Goal: Task Accomplishment & Management: Use online tool/utility

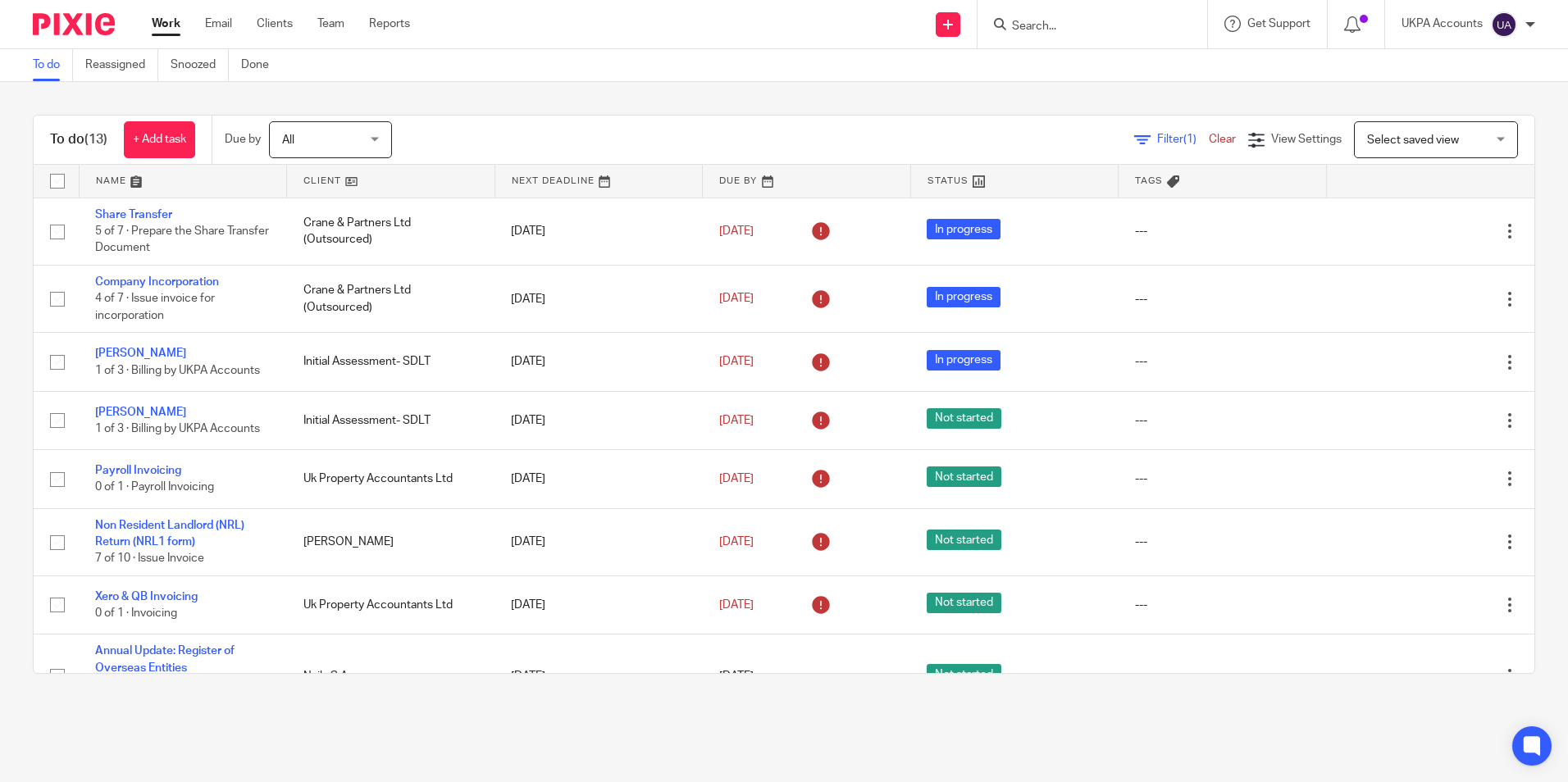
scroll to position [424, 0]
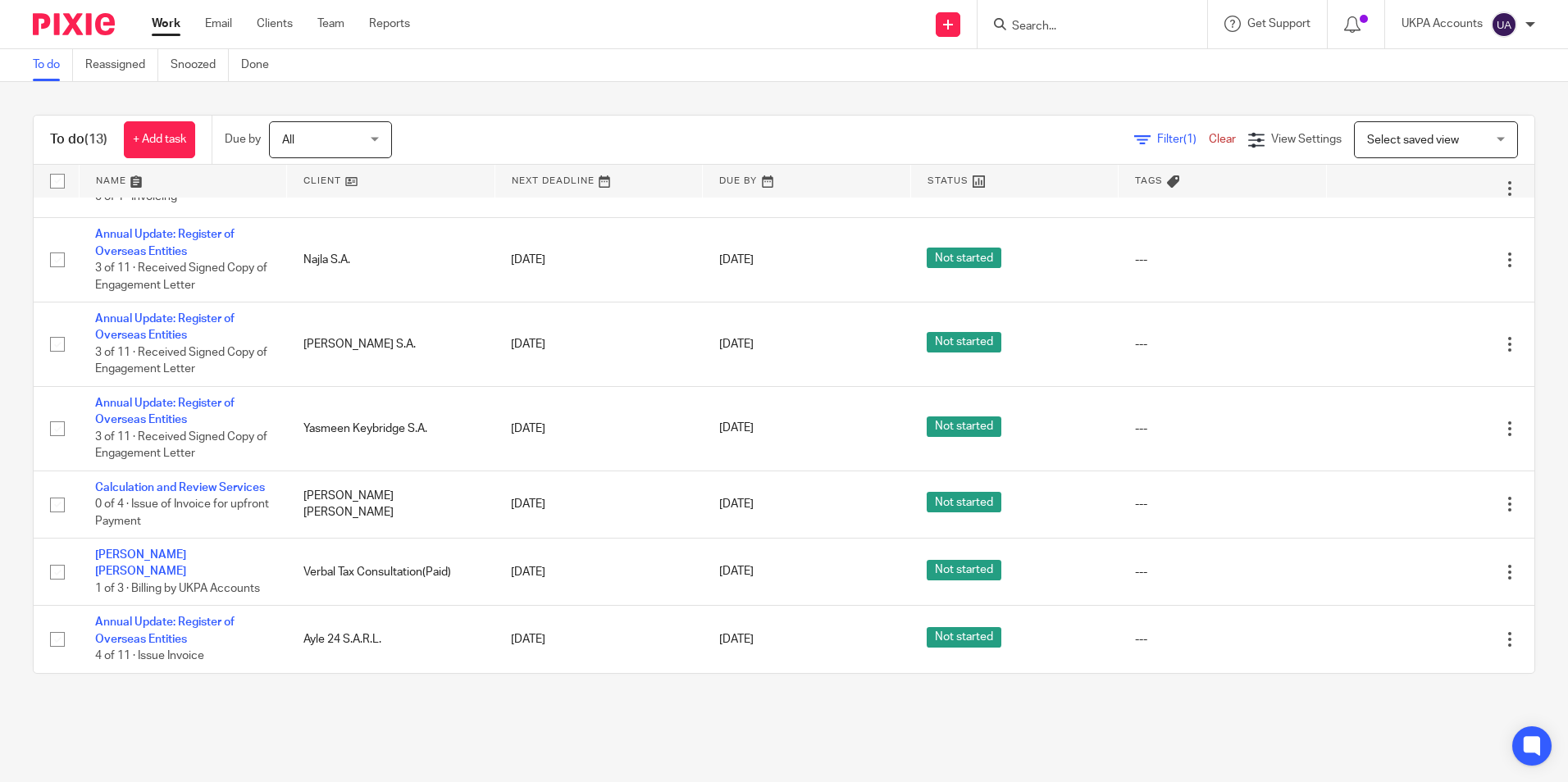
click at [49, 68] on link "To do" at bounding box center [52, 65] width 40 height 32
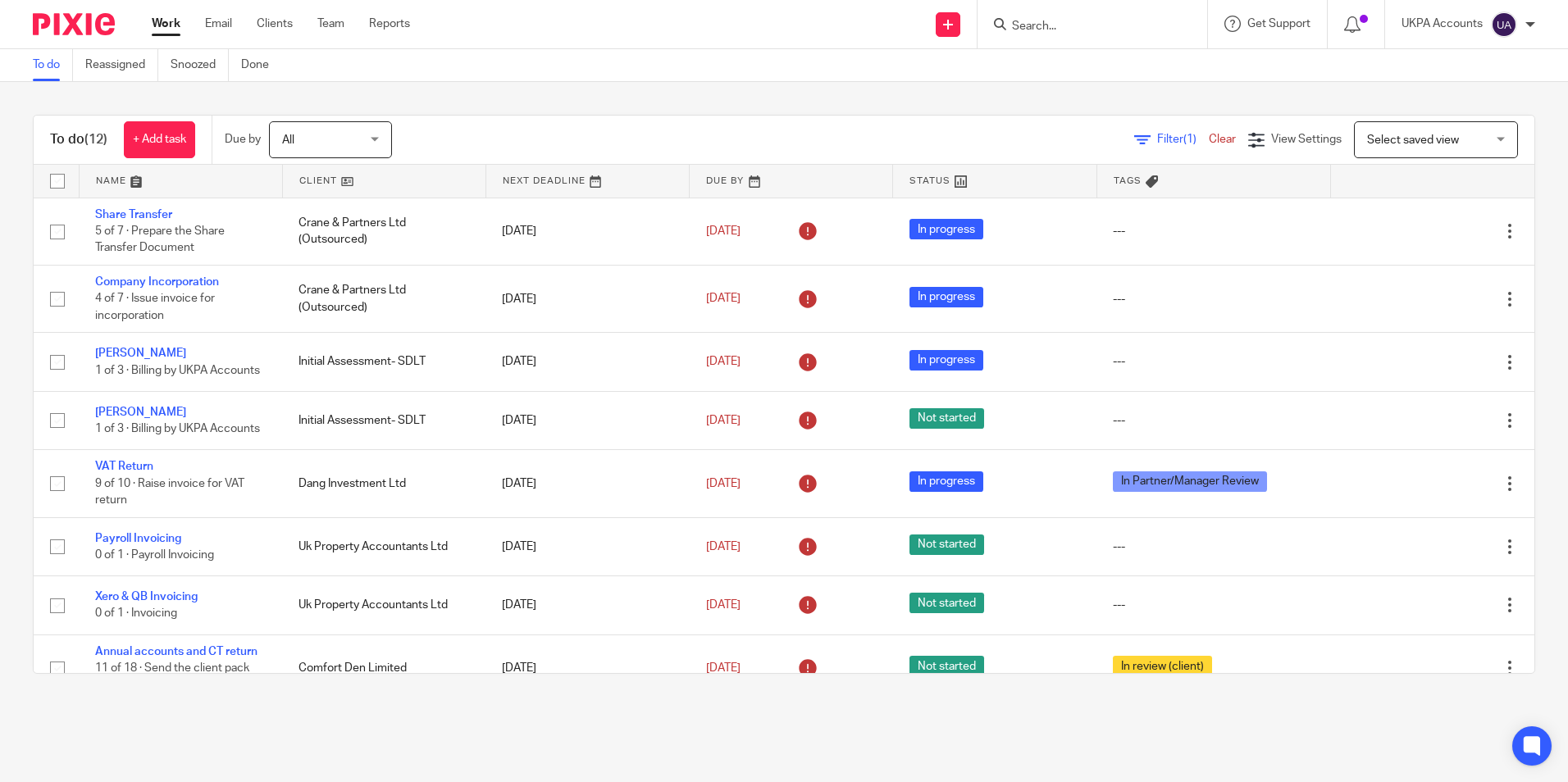
scroll to position [351, 0]
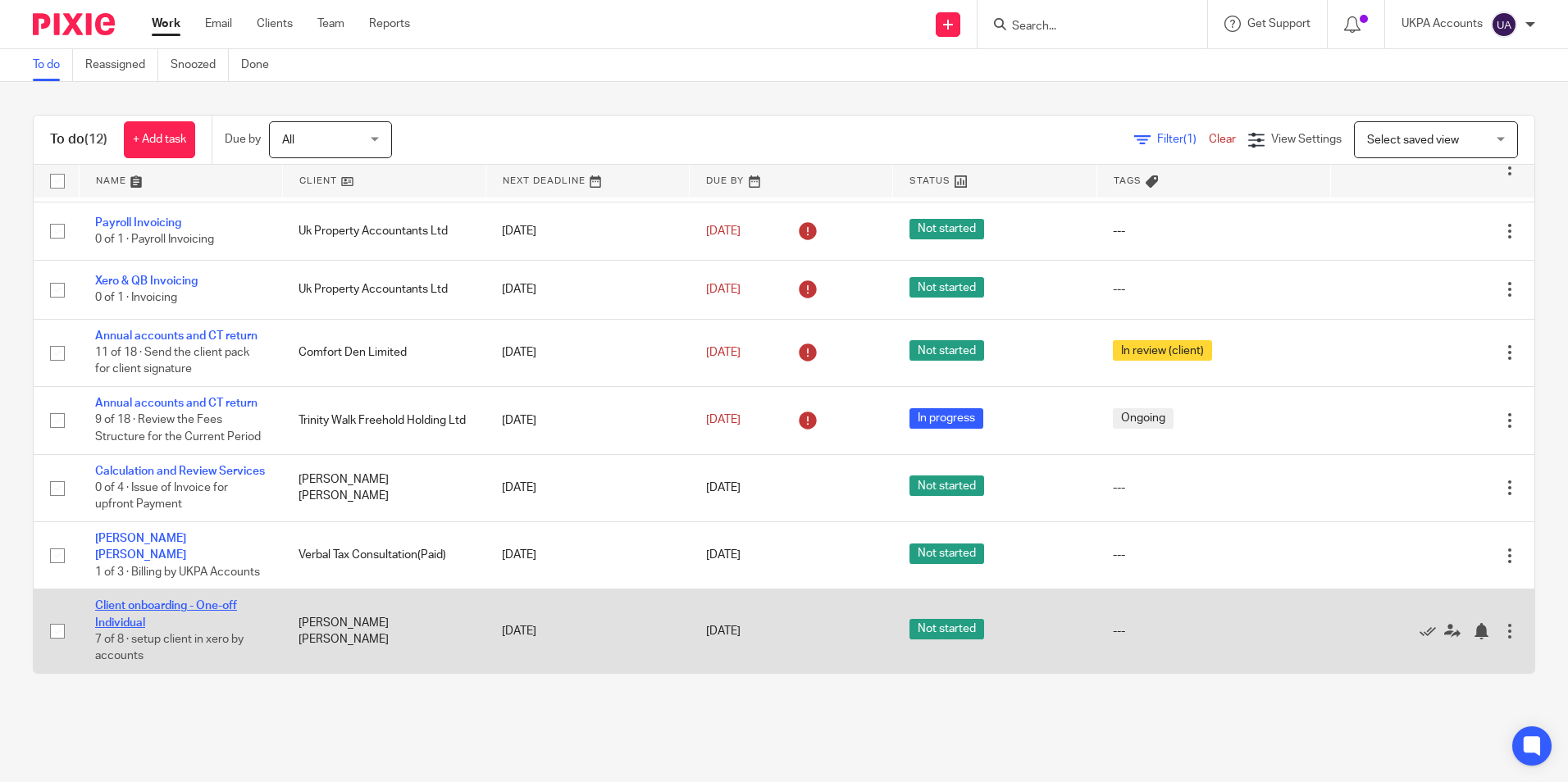
click at [189, 607] on link "Client onboarding - One-off Individual" at bounding box center [166, 613] width 142 height 28
